Goal: Task Accomplishment & Management: Manage account settings

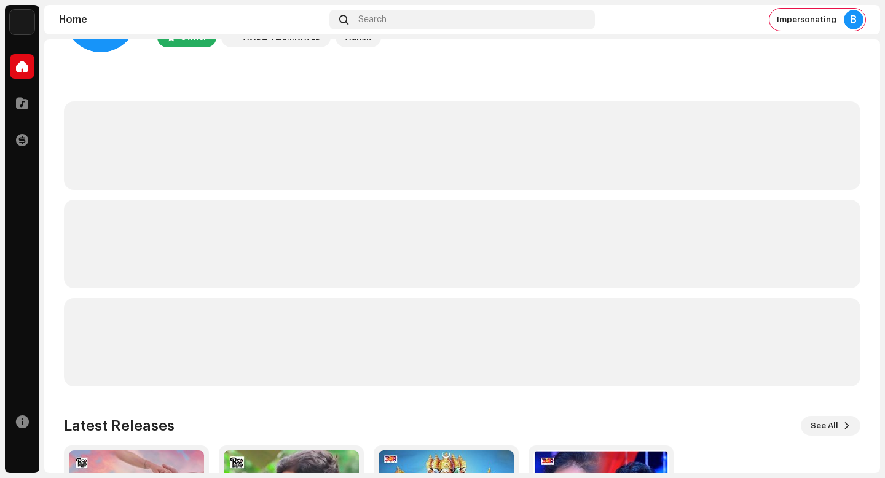
scroll to position [4, 0]
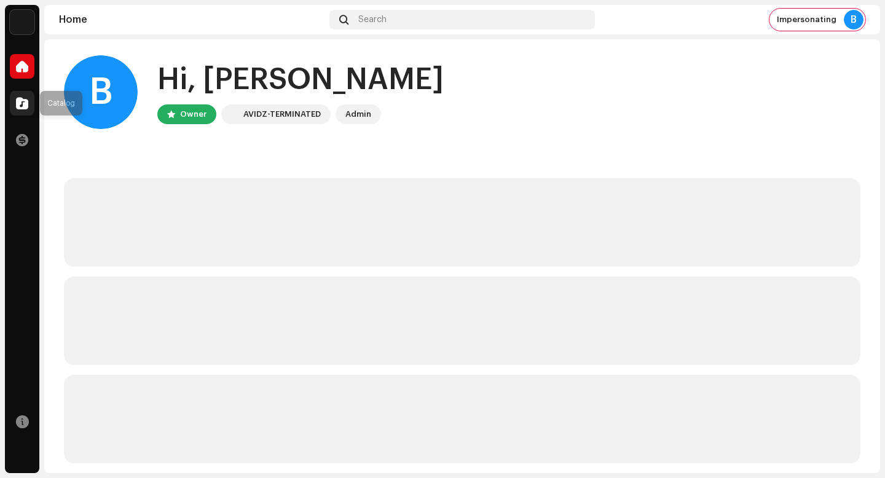
click at [23, 99] on span at bounding box center [22, 103] width 12 height 10
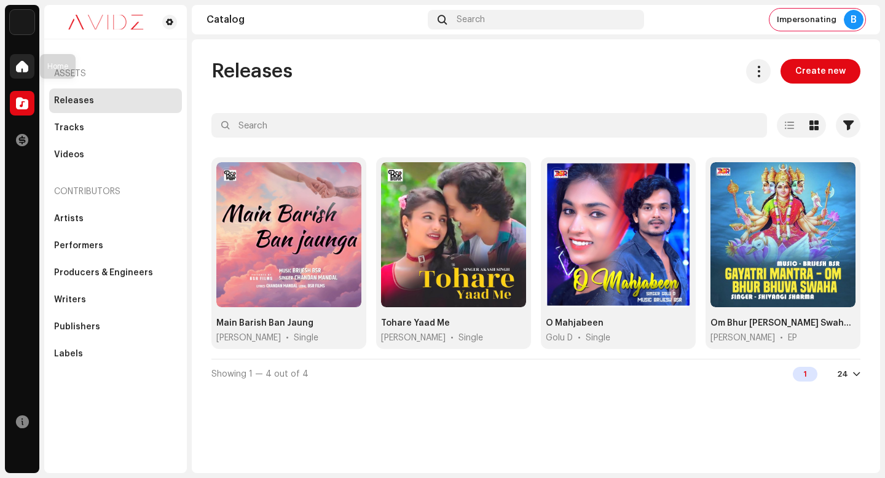
click at [29, 63] on div at bounding box center [22, 66] width 25 height 25
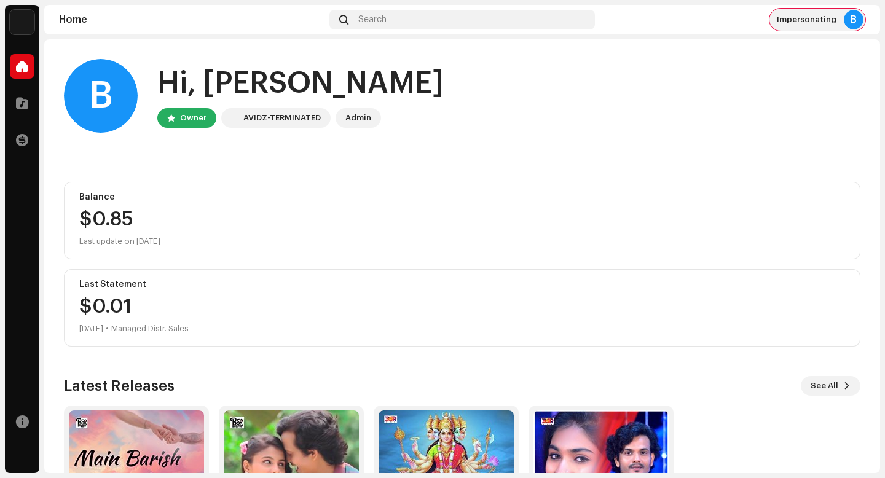
click at [812, 22] on span "Impersonating" at bounding box center [807, 20] width 60 height 10
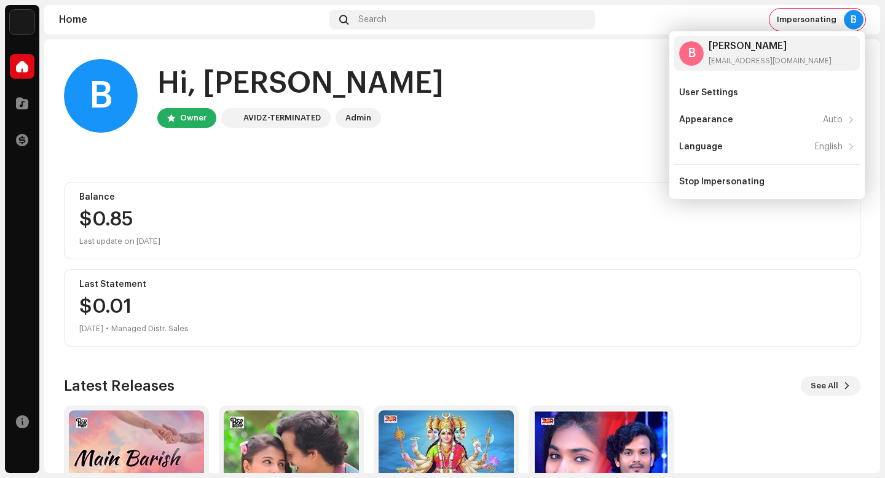
click at [493, 147] on home-user "B Hi, [PERSON_NAME] Owner AVIDZ-TERMINATED Admin" at bounding box center [462, 105] width 797 height 93
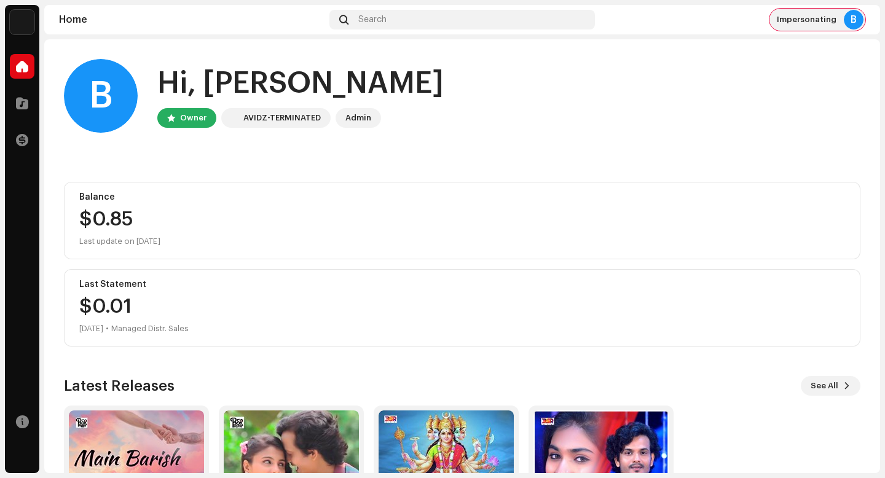
click at [806, 9] on div "Impersonating B" at bounding box center [818, 20] width 96 height 22
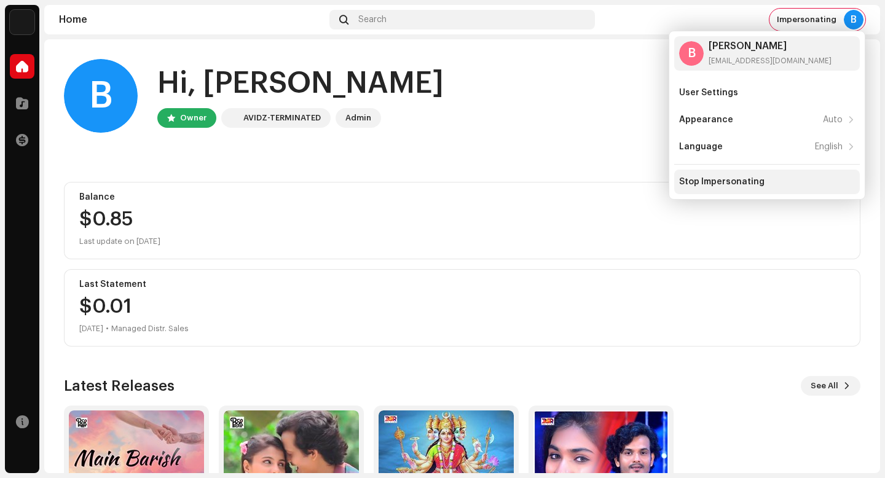
click at [736, 173] on div "Stop Impersonating" at bounding box center [767, 182] width 186 height 25
